Goal: Information Seeking & Learning: Learn about a topic

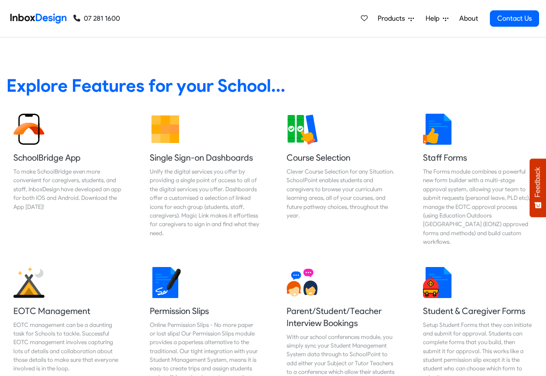
scroll to position [362, 0]
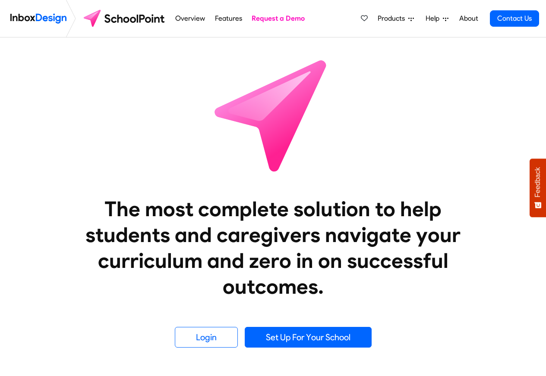
click at [464, 19] on link "About" at bounding box center [468, 18] width 24 height 17
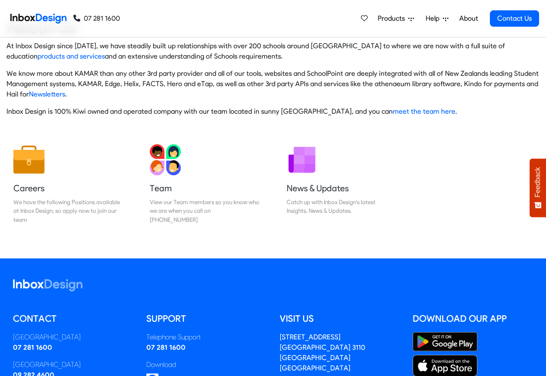
scroll to position [143, 0]
